Goal: Task Accomplishment & Management: Complete application form

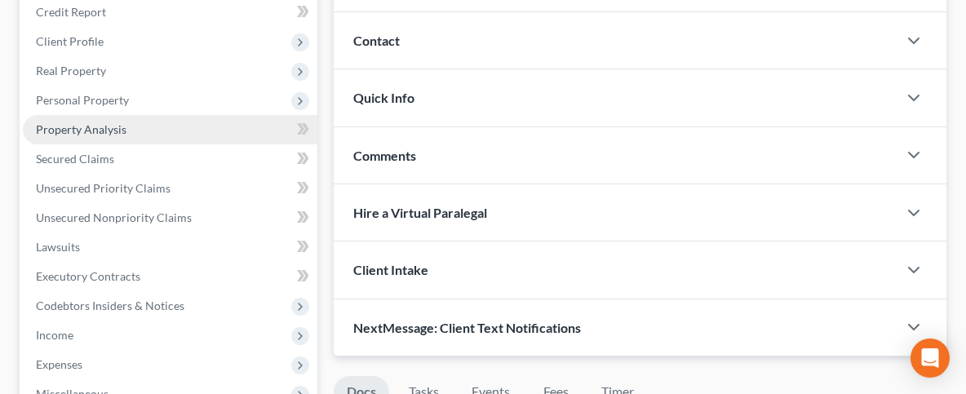
scroll to position [175, 0]
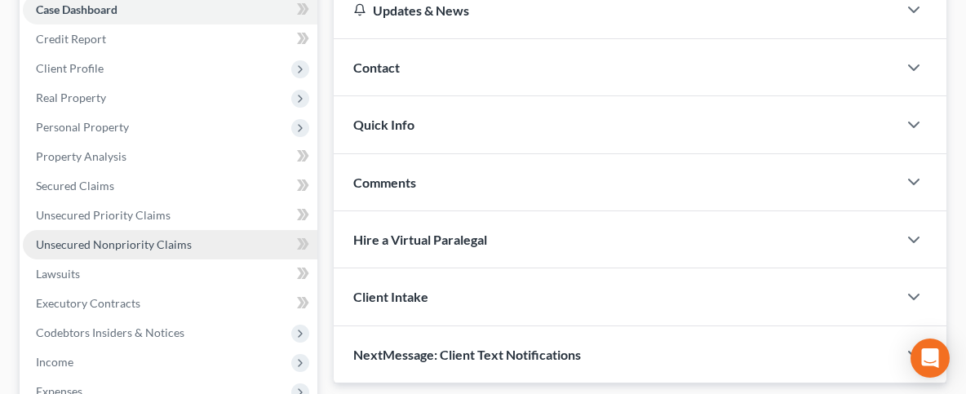
click at [144, 242] on span "Unsecured Nonpriority Claims" at bounding box center [114, 244] width 156 height 14
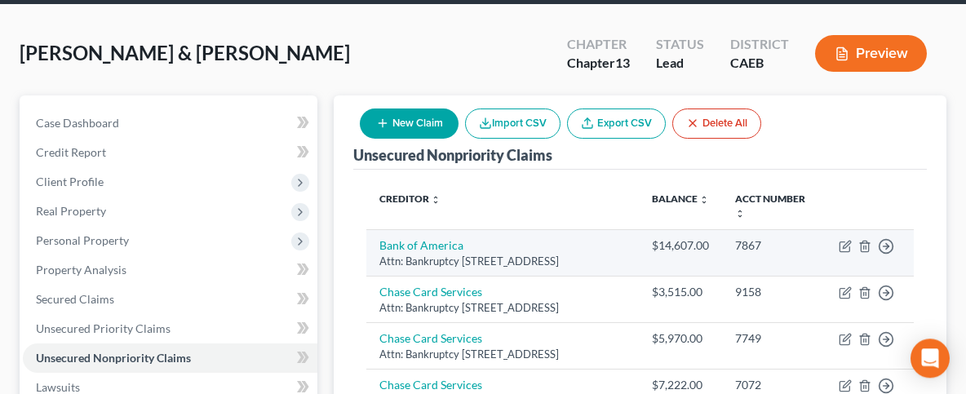
scroll to position [87, 0]
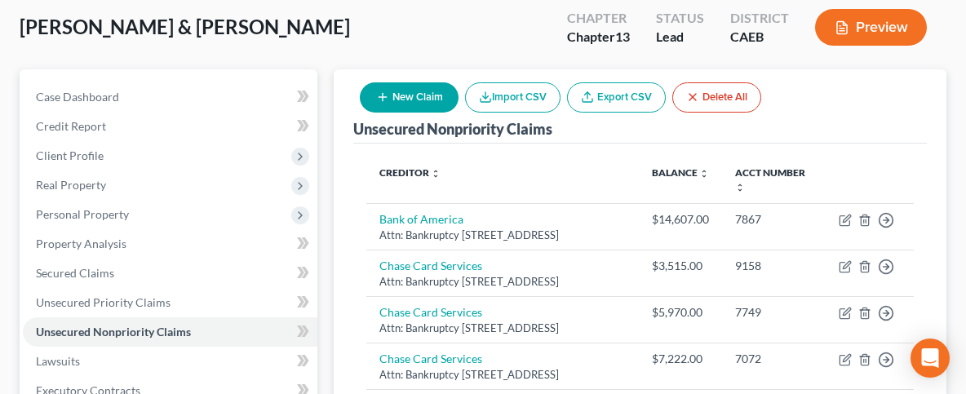
click at [409, 93] on button "New Claim" at bounding box center [409, 97] width 99 height 30
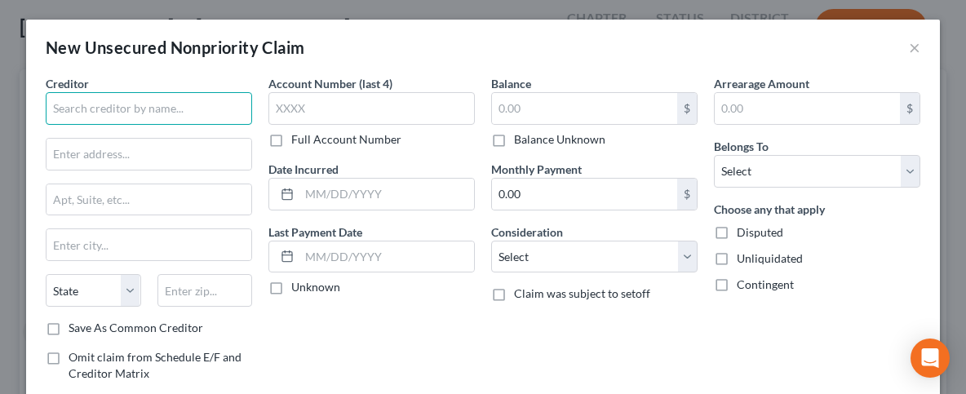
click at [78, 117] on input "text" at bounding box center [149, 108] width 206 height 33
type input "FHS Village, LLC"
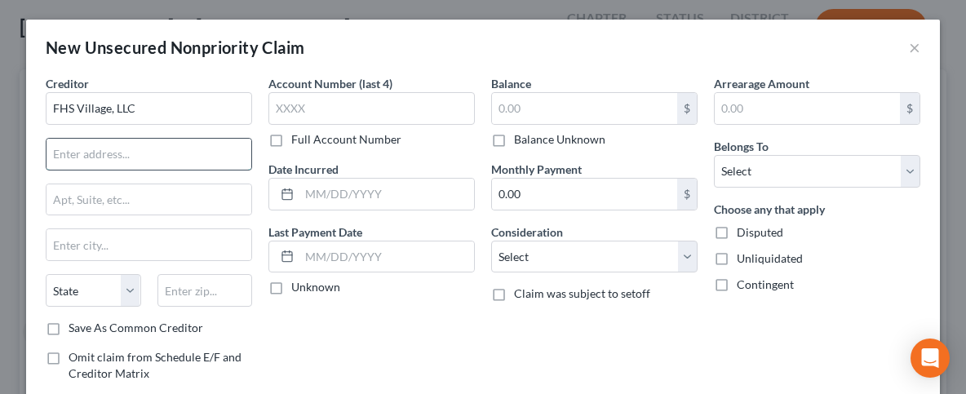
paste input "P.O. BOX 741403"
type input "PO Box 741403"
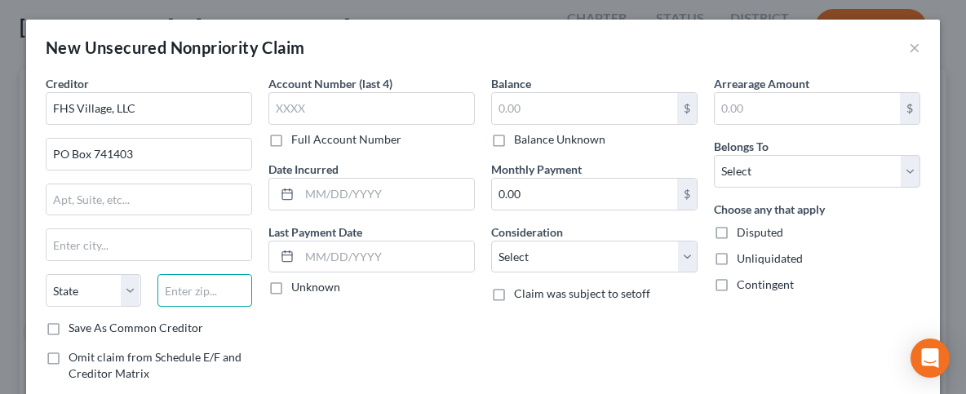
paste input "90074-1404"
click at [171, 283] on input "90074-1404" at bounding box center [204, 290] width 95 height 33
click at [282, 309] on div "Account Number (last 4) Full Account Number Date Incurred Last Payment Date Unk…" at bounding box center [371, 249] width 223 height 349
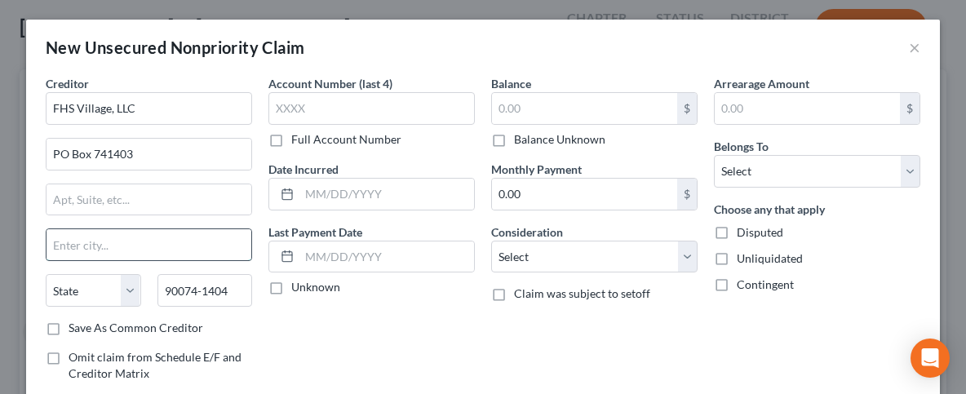
click at [178, 233] on input "text" at bounding box center [149, 244] width 205 height 31
click at [220, 286] on input "90074-1404" at bounding box center [204, 290] width 95 height 33
click at [220, 284] on input "90074-1404" at bounding box center [204, 290] width 95 height 33
drag, startPoint x: 234, startPoint y: 290, endPoint x: 204, endPoint y: 286, distance: 30.4
click at [204, 286] on input "90074-1404" at bounding box center [204, 290] width 95 height 33
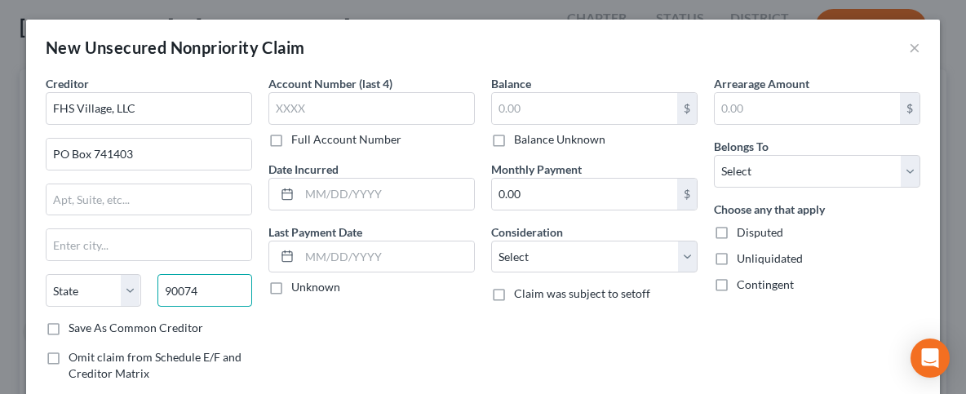
click at [231, 299] on input "90074" at bounding box center [204, 290] width 95 height 33
type input "90074"
type input "[GEOGRAPHIC_DATA]"
select select "4"
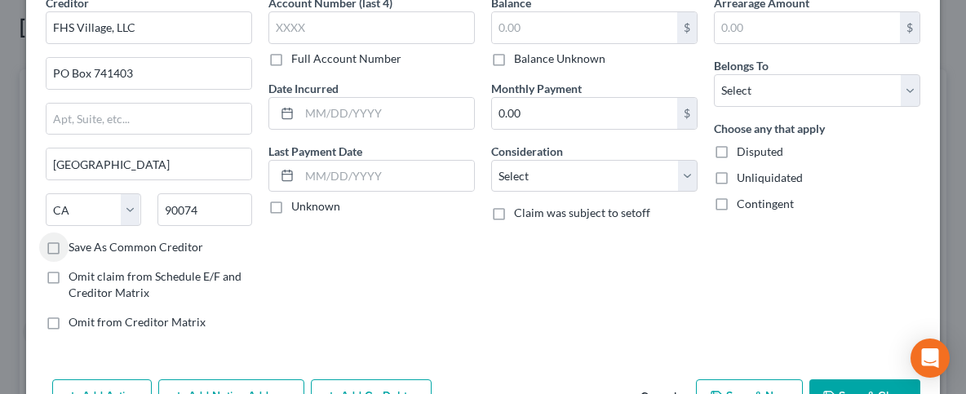
scroll to position [0, 0]
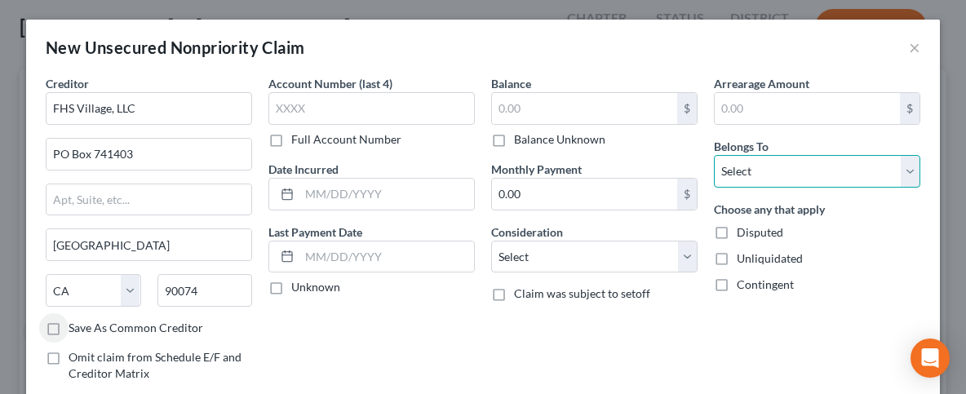
click at [714, 155] on select "Select Debtor 1 Only Debtor 2 Only Debtor 1 And Debtor 2 Only At Least One Of T…" at bounding box center [817, 171] width 206 height 33
select select "2"
click option "Debtor 1 And Debtor 2 Only" at bounding box center [0, 0] width 0 height 0
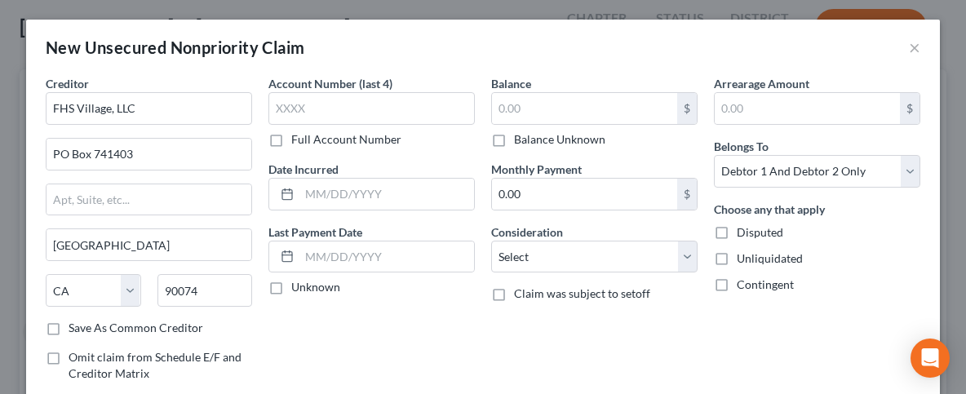
click at [737, 279] on label "Contingent" at bounding box center [765, 285] width 57 height 16
click at [743, 279] on input "Contingent" at bounding box center [748, 282] width 11 height 11
checkbox input "true"
click at [491, 241] on select "Select Cable / Satellite Services Collection Agency Credit Card Debt Debt Couns…" at bounding box center [594, 257] width 206 height 33
select select "14"
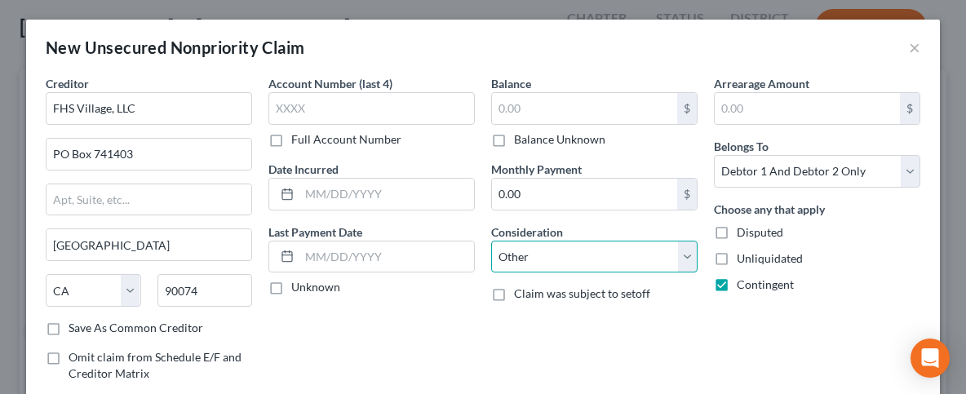
click option "Other" at bounding box center [0, 0] width 0 height 0
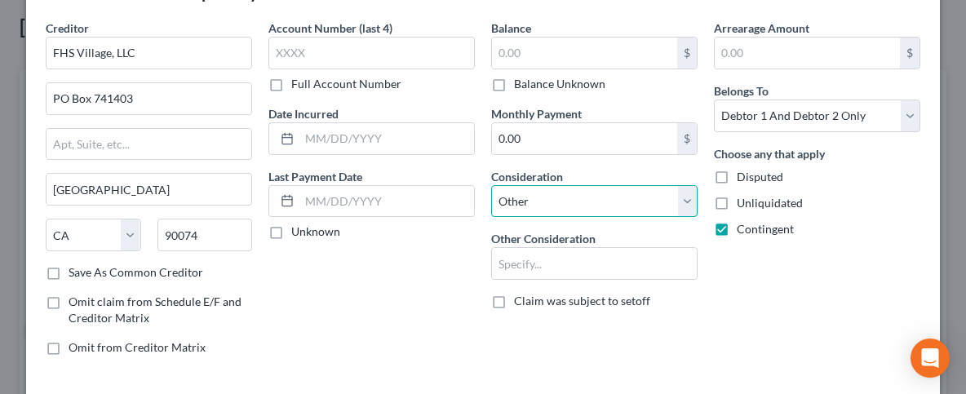
scroll to position [81, 0]
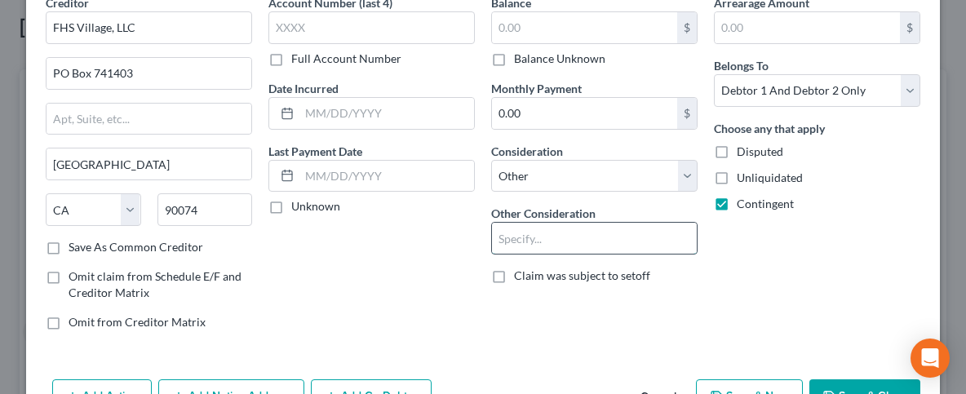
click at [549, 241] on input "text" at bounding box center [594, 238] width 205 height 31
drag, startPoint x: 898, startPoint y: 268, endPoint x: 868, endPoint y: 264, distance: 30.6
click at [898, 269] on div "Arrearage Amount $ Belongs To * Select Debtor 1 Only Debtor 2 Only Debtor 1 And…" at bounding box center [817, 168] width 223 height 349
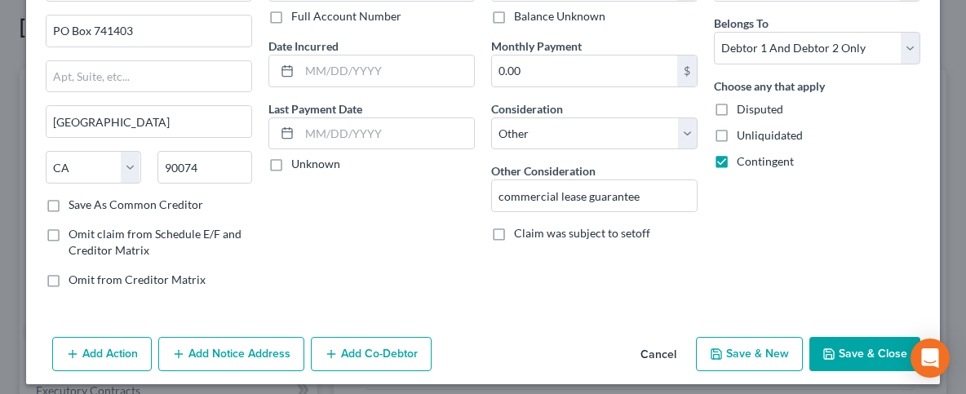
scroll to position [130, 0]
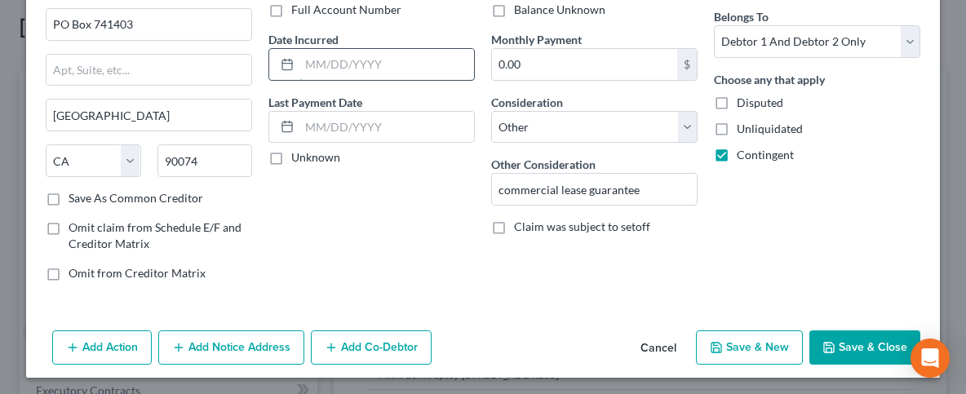
click at [377, 62] on input "text" at bounding box center [386, 64] width 175 height 31
click at [646, 180] on input "commercial lease guarantee" at bounding box center [594, 189] width 205 height 31
type input "commercial lease guaranty"
